Goal: Use online tool/utility: Utilize a website feature to perform a specific function

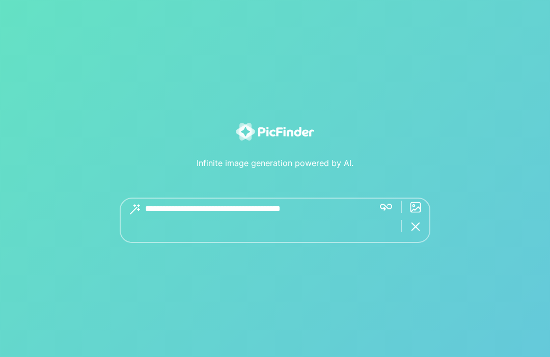
click at [280, 240] on textarea at bounding box center [255, 220] width 221 height 45
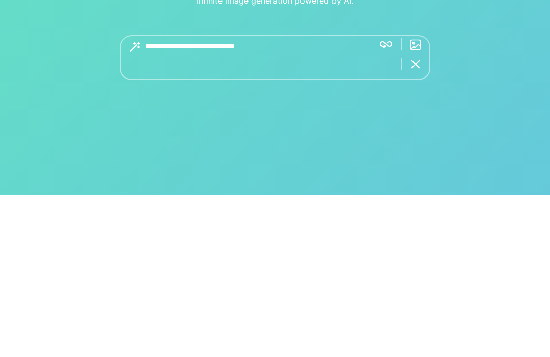
type textarea "**********"
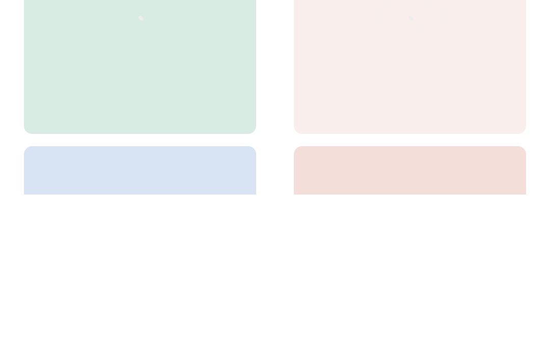
scroll to position [1, 0]
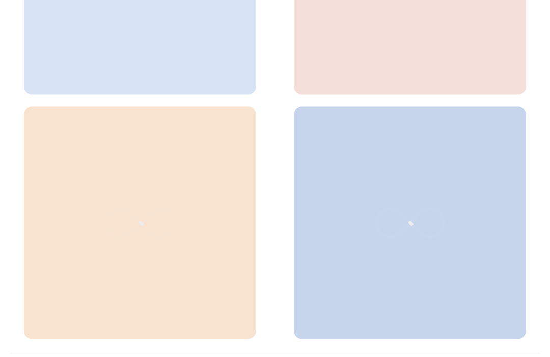
scroll to position [452, 0]
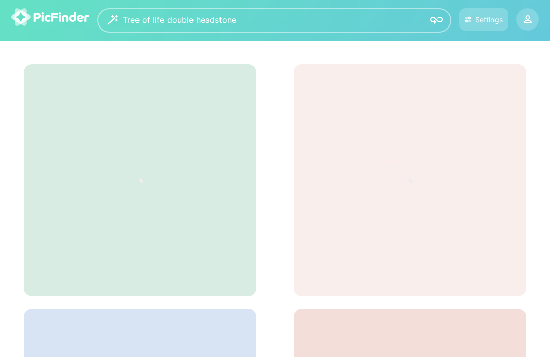
click at [486, 22] on div "Settings" at bounding box center [490, 19] width 28 height 9
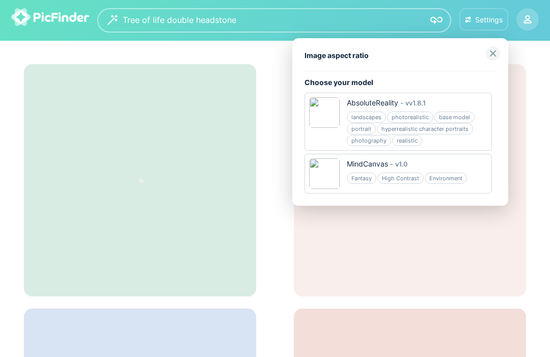
click at [366, 118] on div "landscapes" at bounding box center [366, 117] width 39 height 11
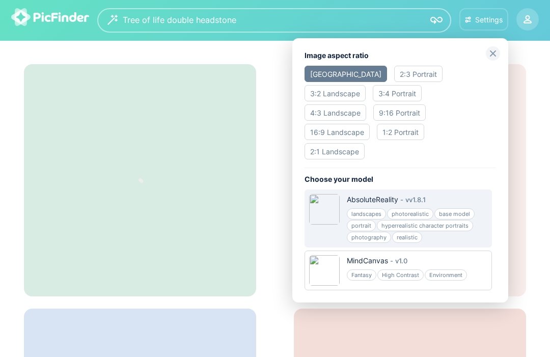
click at [398, 232] on div "realistic" at bounding box center [407, 237] width 30 height 11
click at [409, 232] on div "realistic" at bounding box center [407, 237] width 30 height 11
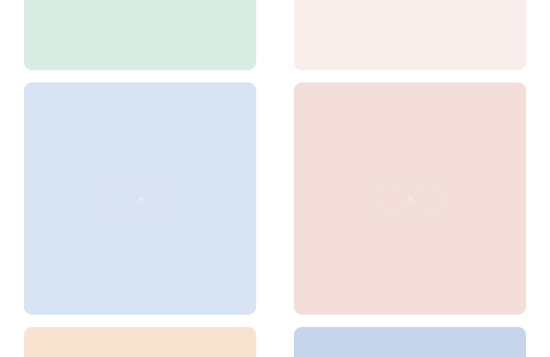
scroll to position [295, 0]
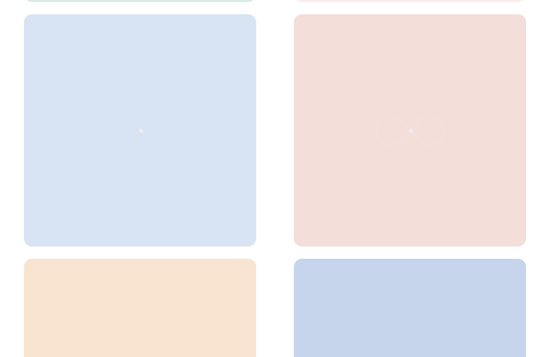
click at [186, 148] on icon at bounding box center [140, 131] width 153 height 102
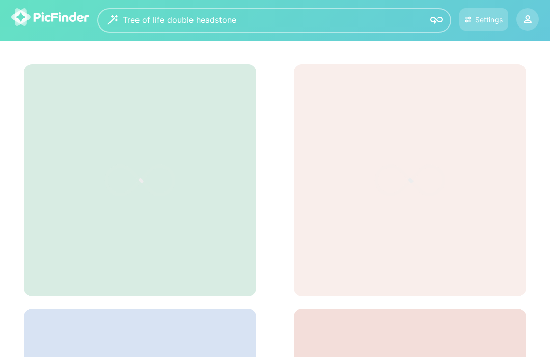
click at [24, 18] on img at bounding box center [50, 17] width 78 height 18
